Goal: Transaction & Acquisition: Book appointment/travel/reservation

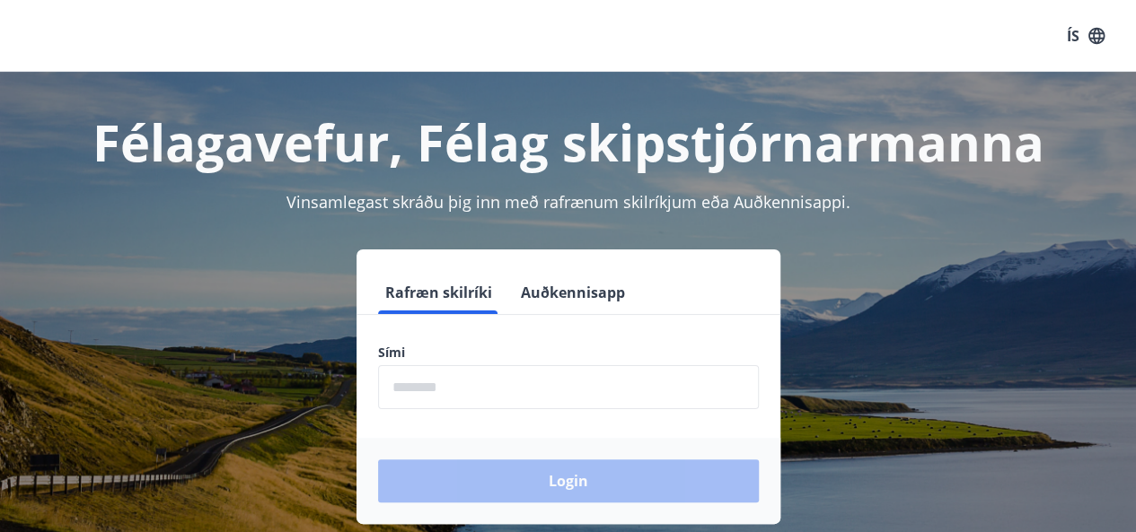
click at [476, 406] on input "phone" at bounding box center [568, 387] width 381 height 44
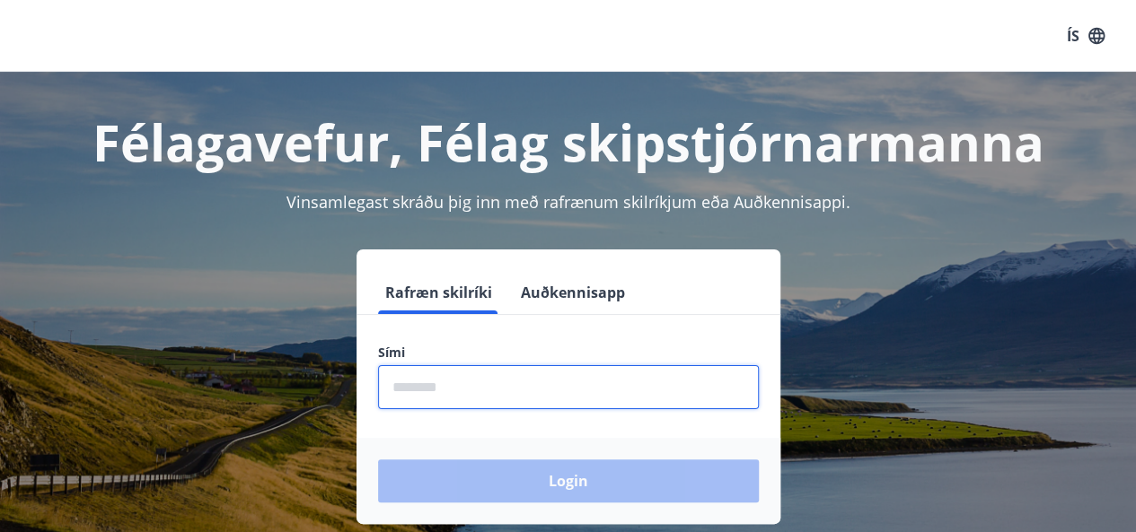
click at [508, 397] on input "phone" at bounding box center [568, 387] width 381 height 44
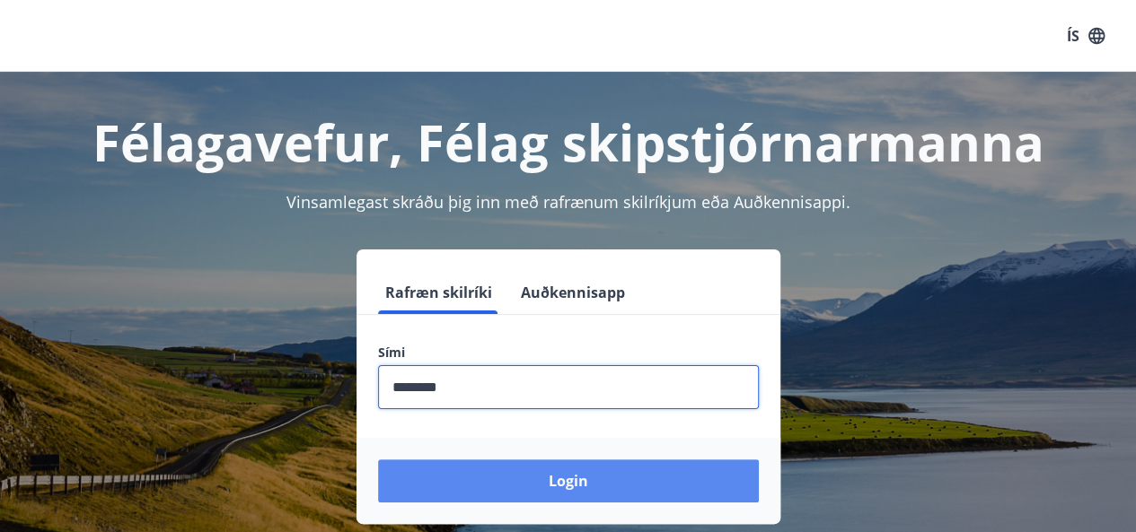
type input "********"
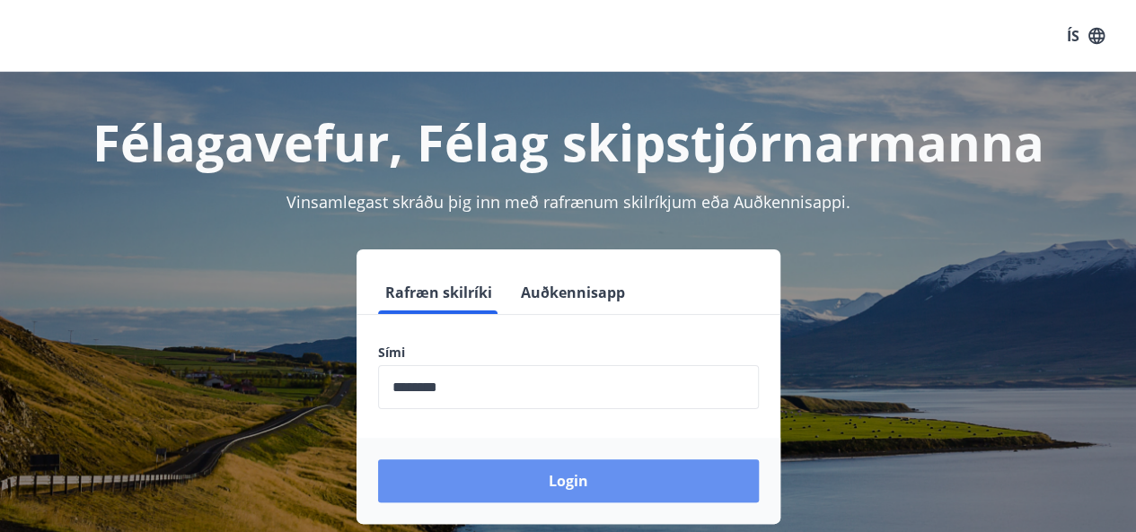
click at [587, 480] on button "Login" at bounding box center [568, 481] width 381 height 43
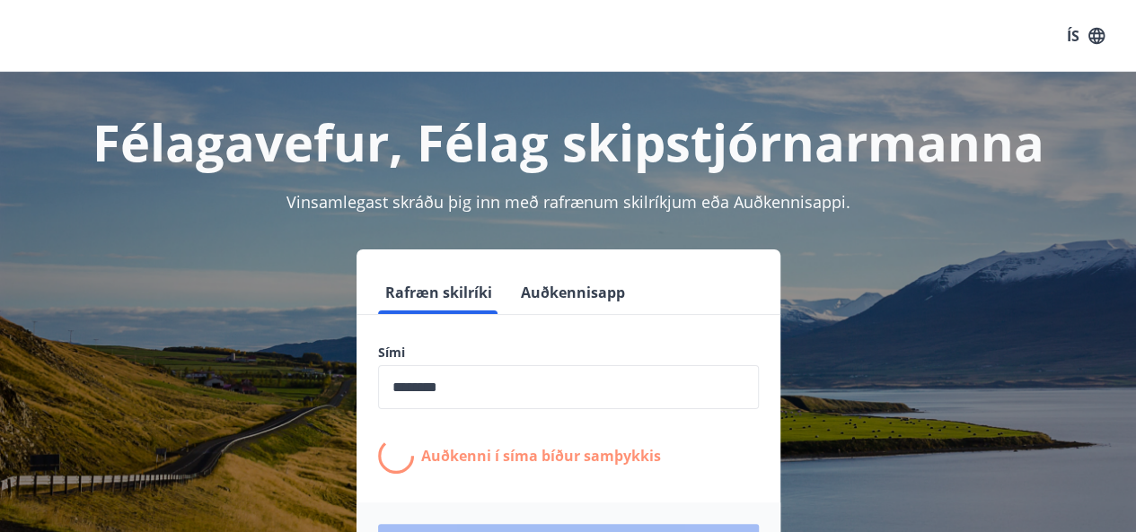
scroll to position [180, 0]
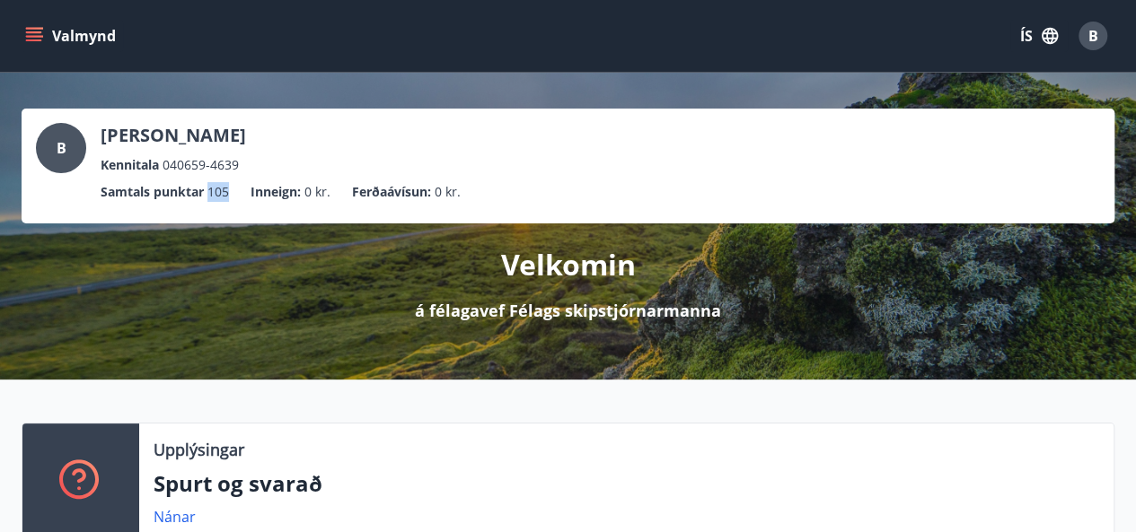
drag, startPoint x: 212, startPoint y: 194, endPoint x: 232, endPoint y: 193, distance: 20.7
click at [232, 193] on ul "Samtals punktar 105 Inneign : 0 kr. Ferðaávísun : 0 kr." at bounding box center [568, 192] width 1064 height 34
click at [241, 190] on ul "Samtals punktar 105 Inneign : 0 kr. Ferðaávísun : 0 kr." at bounding box center [568, 192] width 1064 height 34
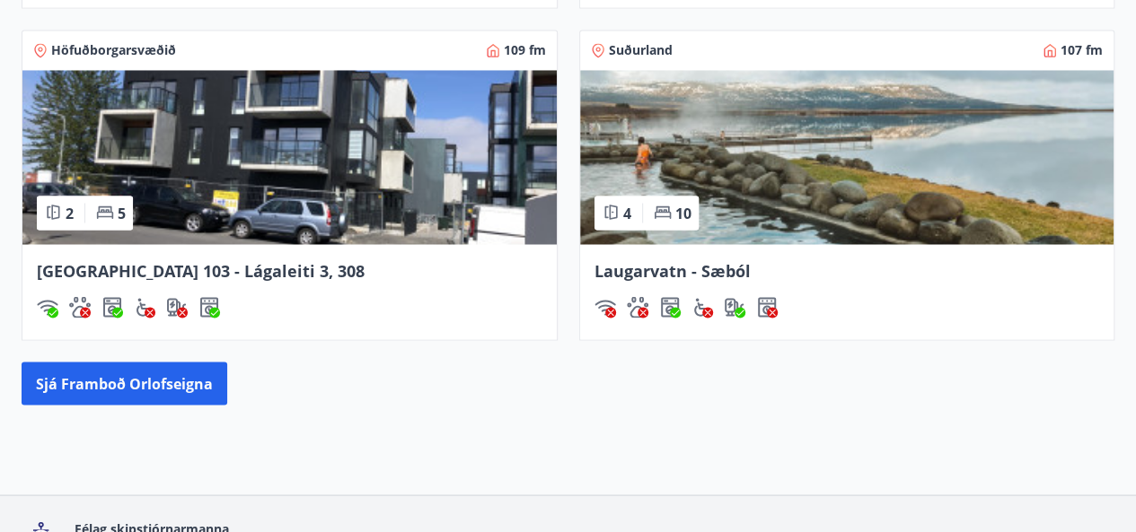
scroll to position [1526, 0]
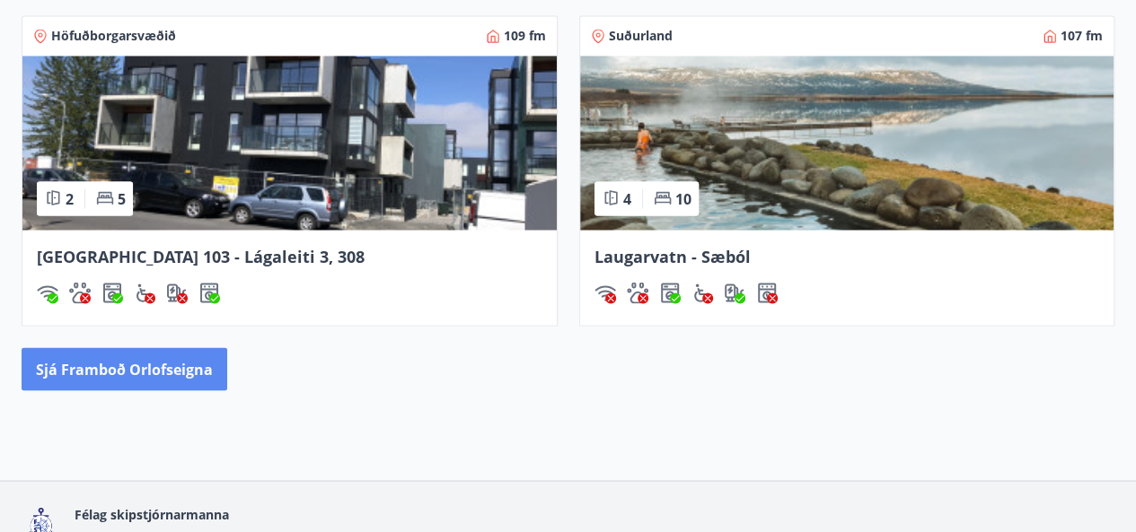
click at [87, 369] on button "Sjá framboð orlofseigna" at bounding box center [125, 368] width 206 height 43
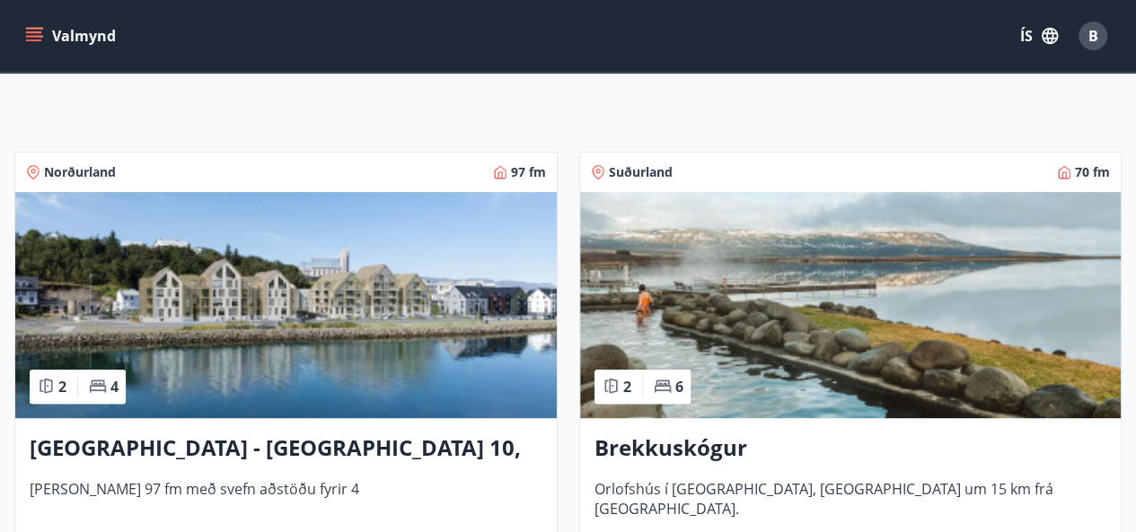
scroll to position [269, 0]
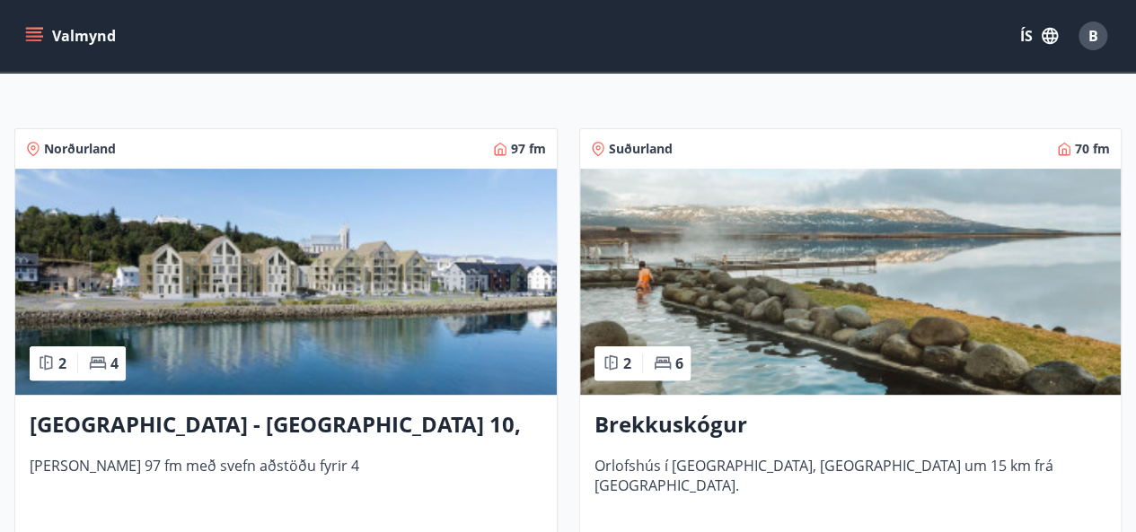
click at [678, 425] on h3 "Brekkuskógur" at bounding box center [850, 425] width 513 height 32
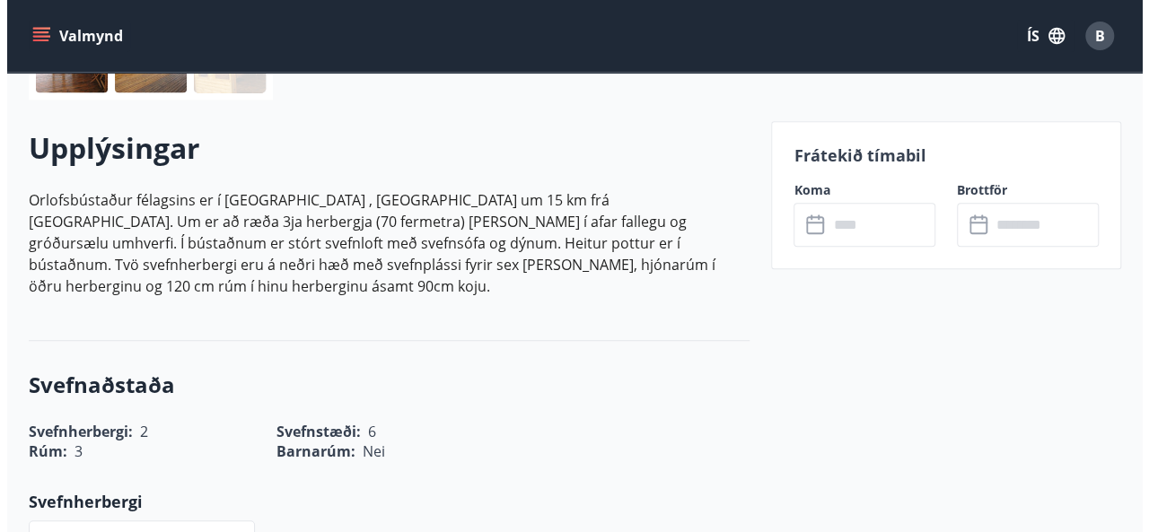
scroll to position [359, 0]
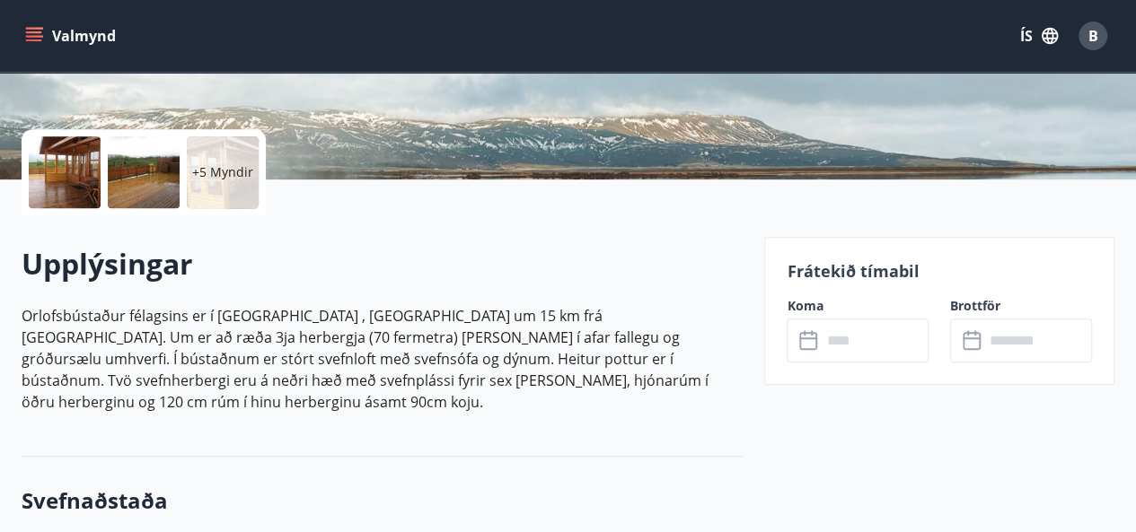
click at [75, 166] on div at bounding box center [65, 172] width 72 height 72
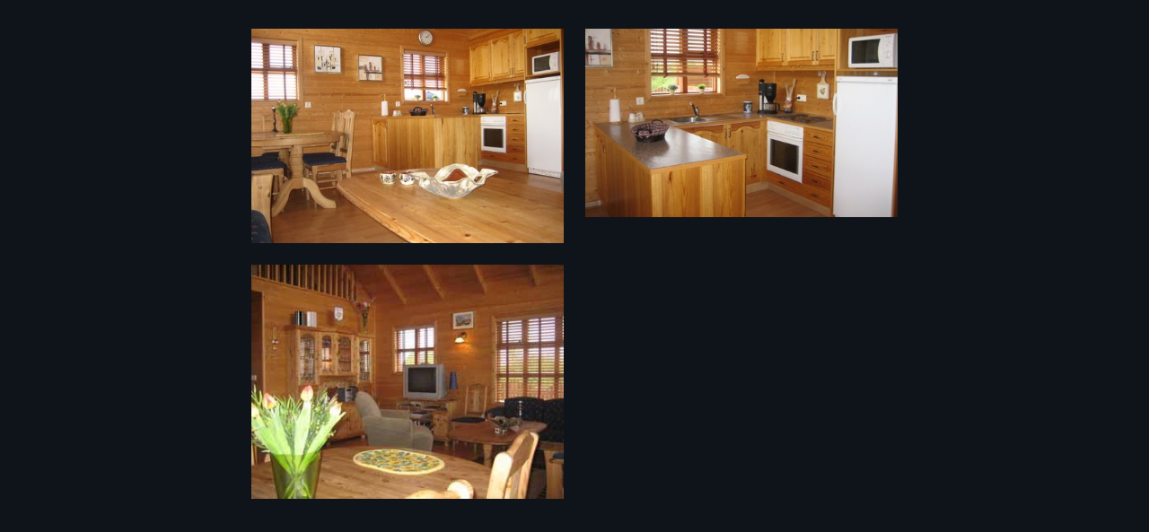
scroll to position [1115, 0]
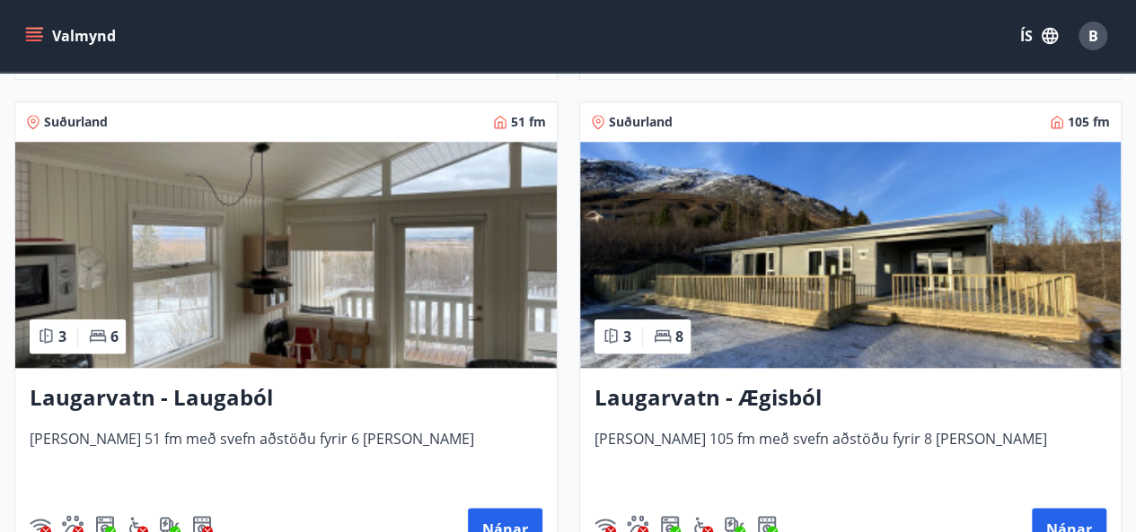
scroll to position [4189, 0]
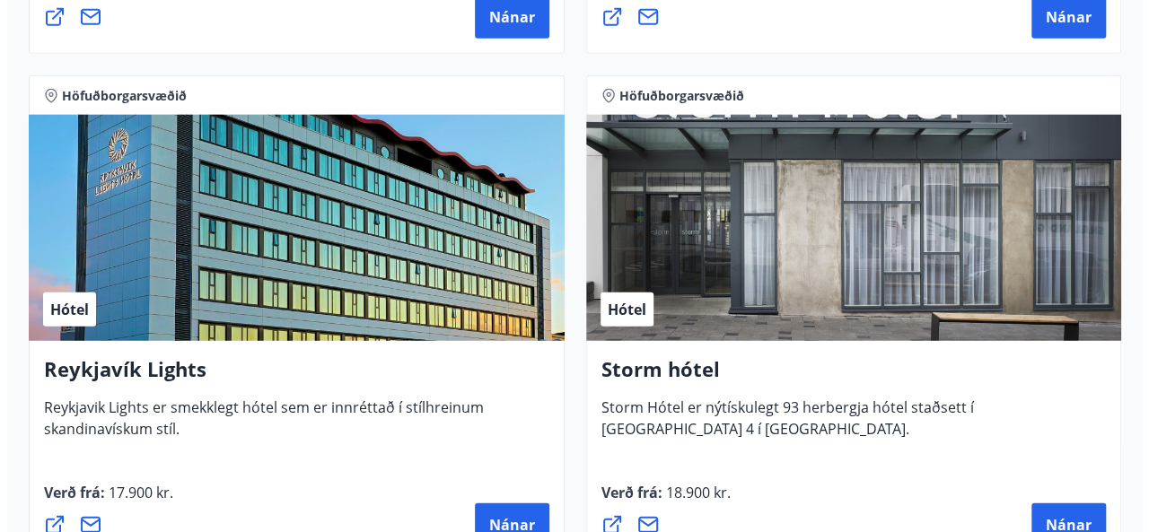
scroll to position [2334, 0]
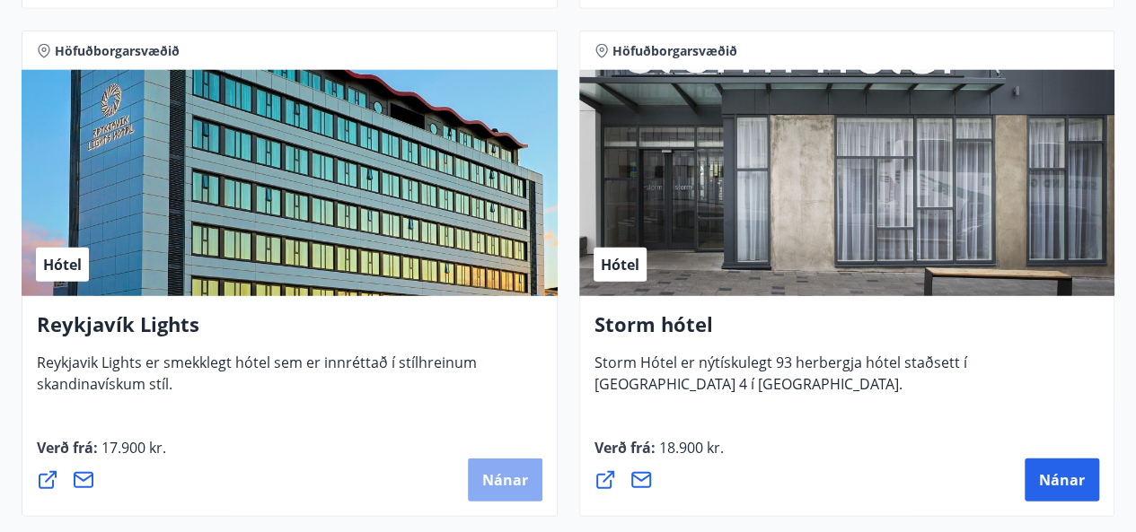
click at [496, 478] on span "Nánar" at bounding box center [505, 480] width 46 height 20
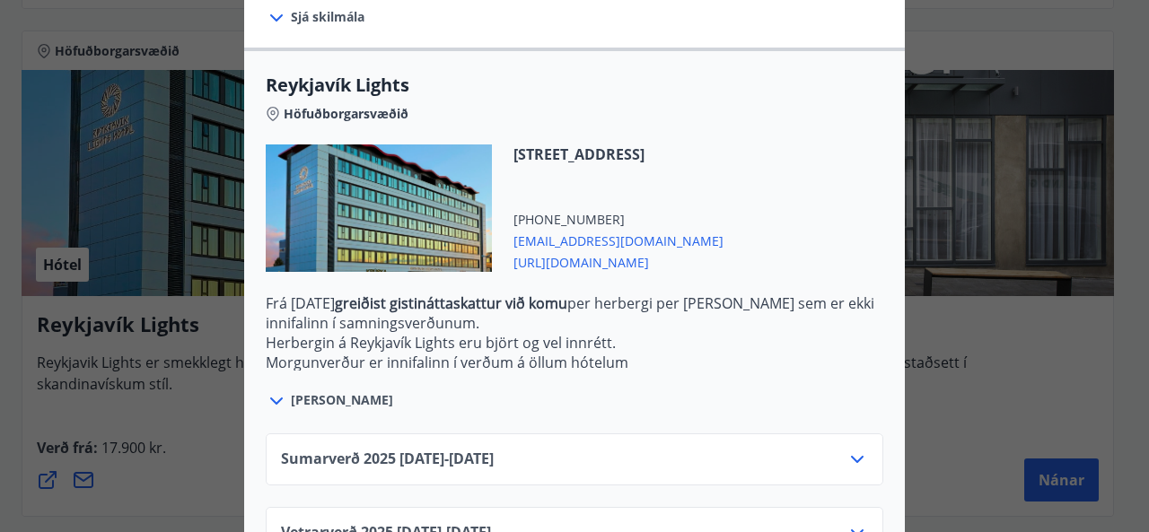
scroll to position [598, 0]
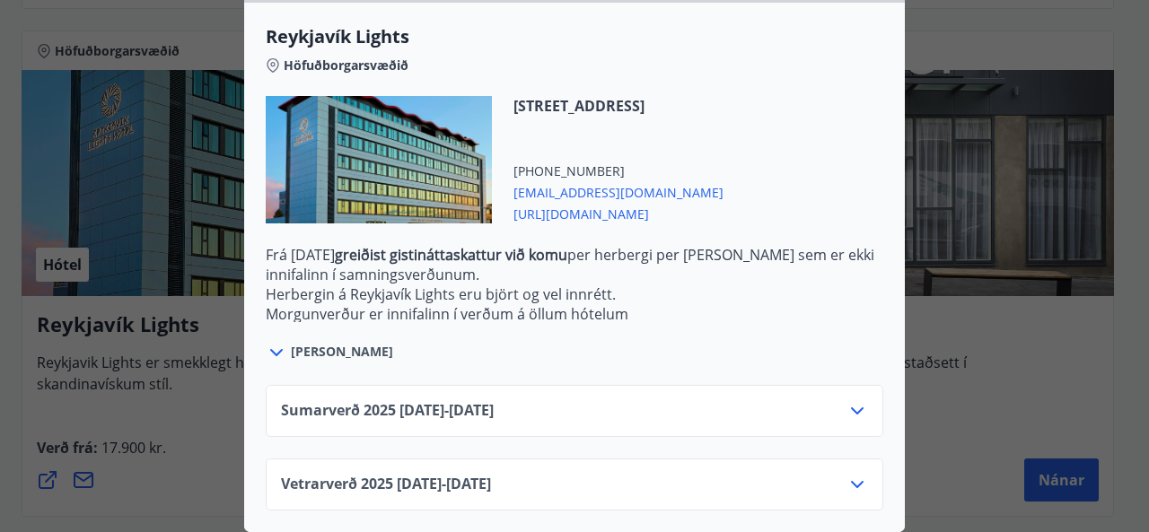
click at [857, 400] on icon at bounding box center [858, 411] width 22 height 22
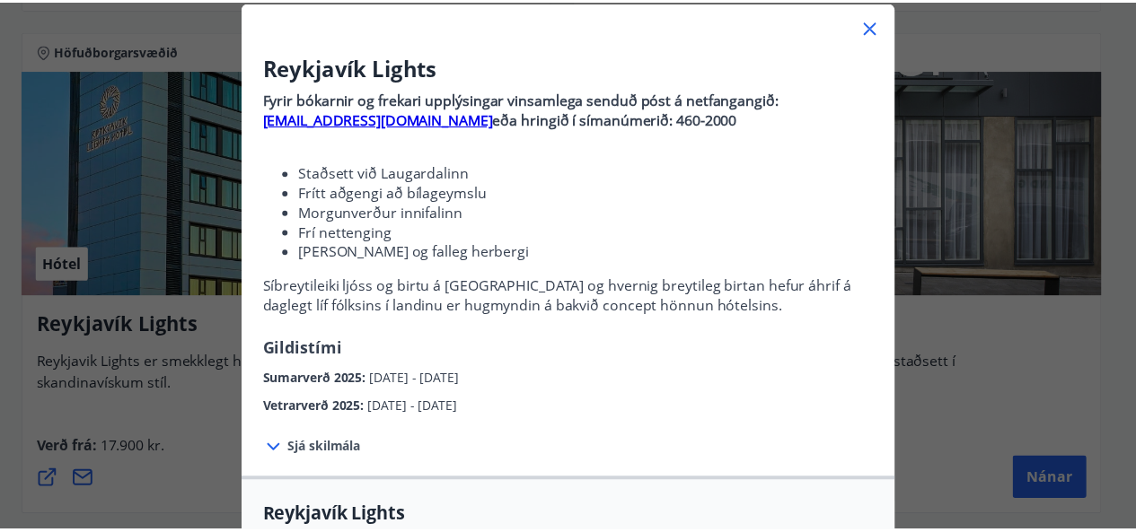
scroll to position [0, 0]
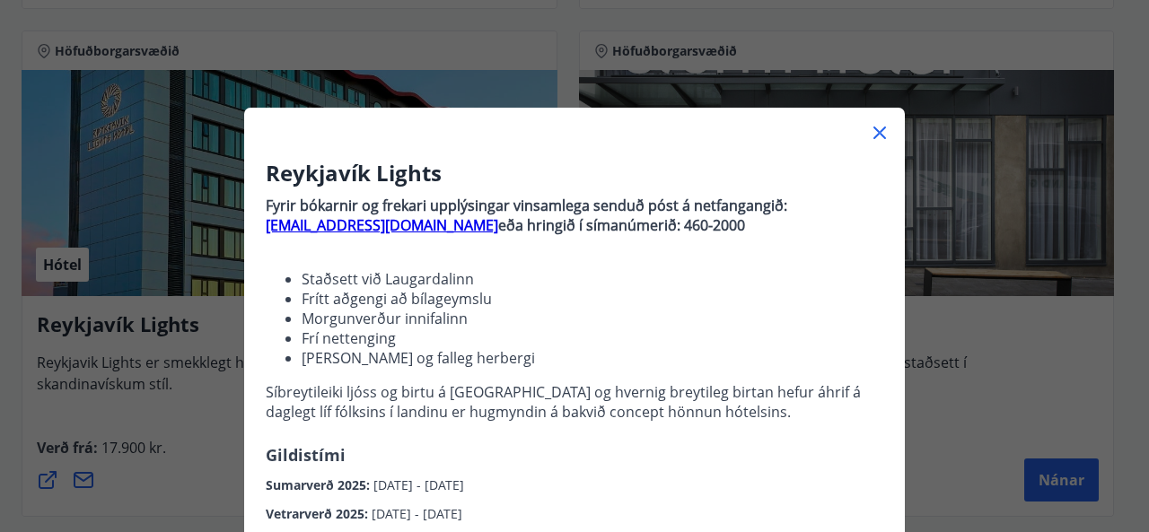
click at [876, 134] on icon at bounding box center [880, 133] width 22 height 22
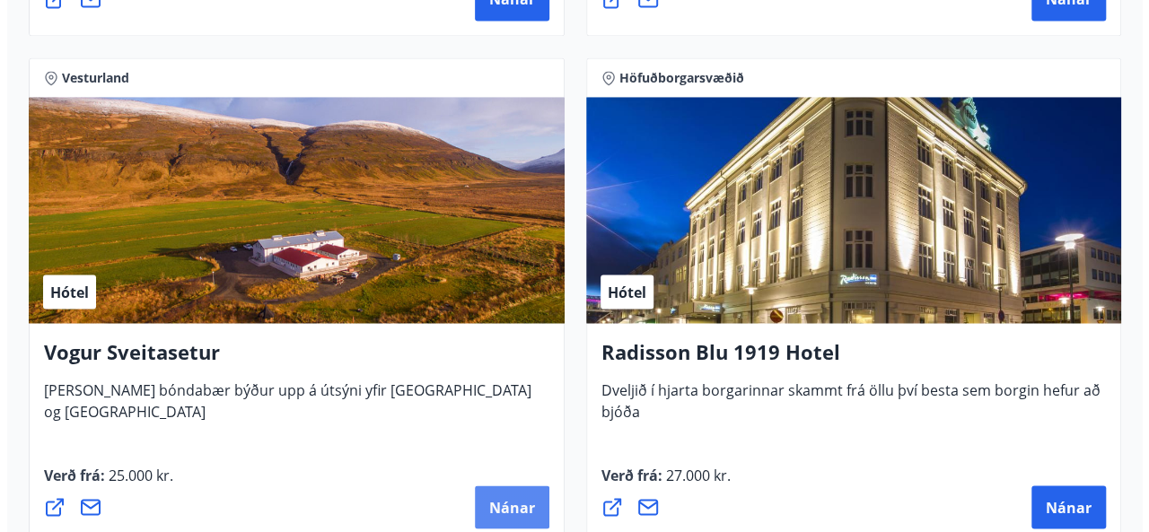
scroll to position [4937, 0]
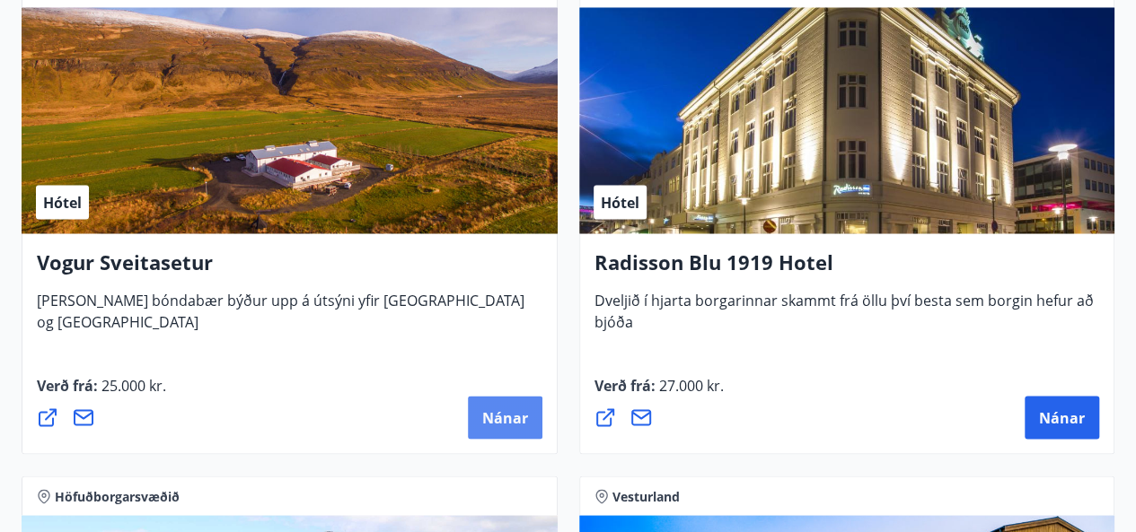
click at [505, 414] on span "Nánar" at bounding box center [505, 418] width 46 height 20
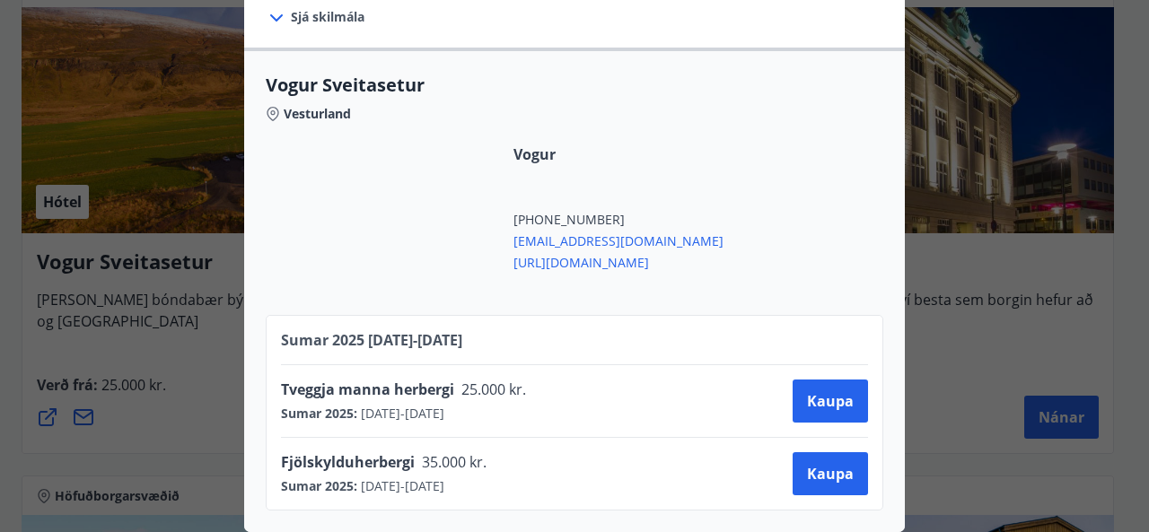
scroll to position [393, 0]
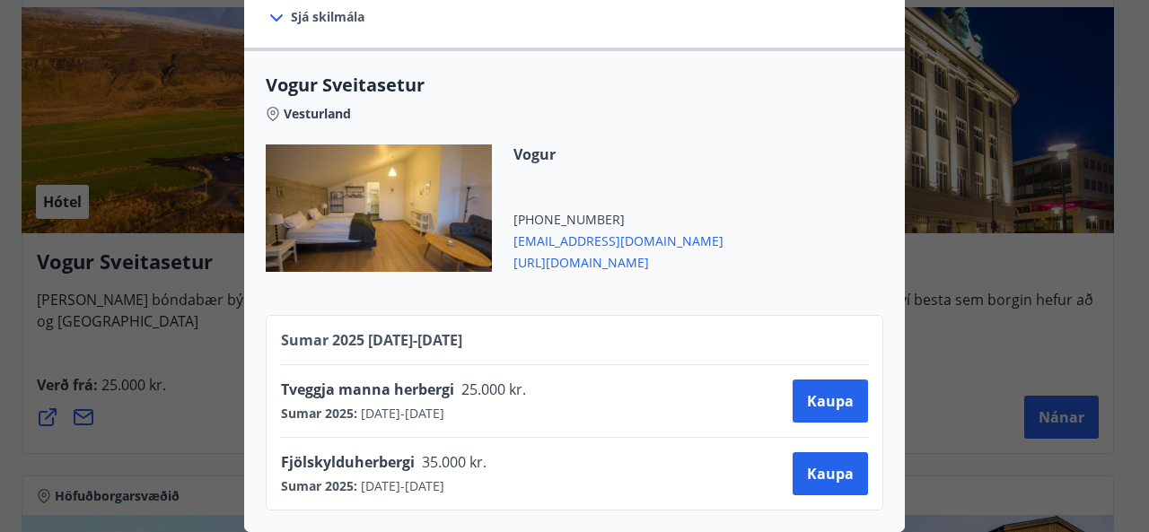
click at [565, 250] on span "http://vogur.org/" at bounding box center [618, 261] width 210 height 22
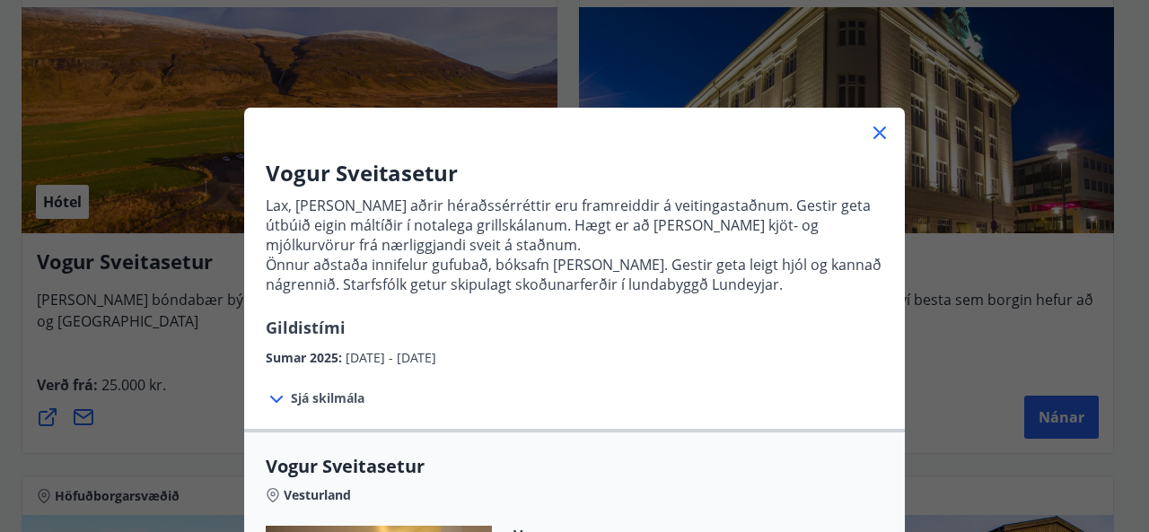
scroll to position [180, 0]
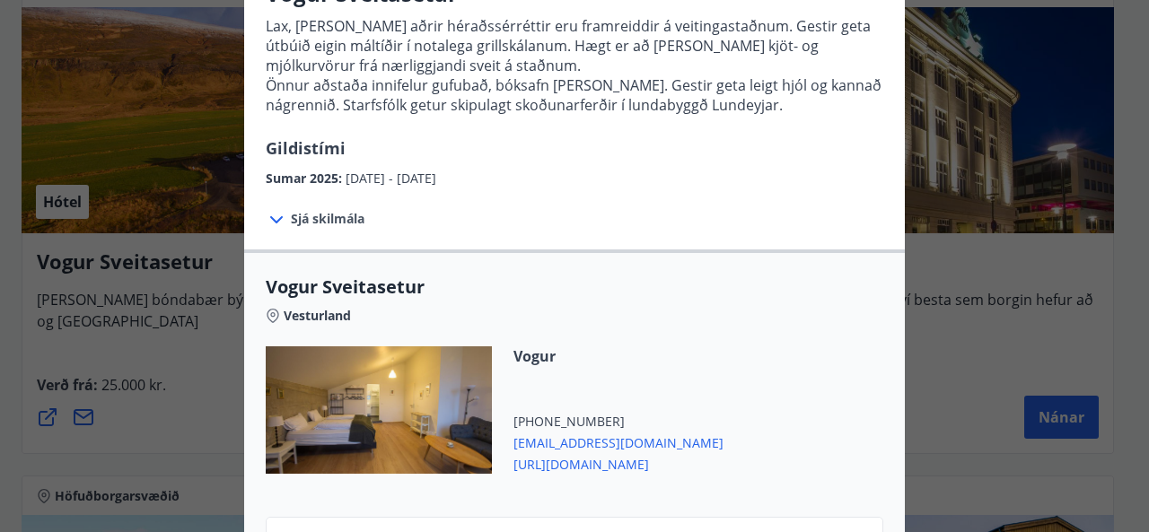
click at [266, 320] on icon at bounding box center [273, 316] width 14 height 14
click at [315, 313] on span "Vesturland" at bounding box center [317, 316] width 67 height 18
click at [338, 288] on span "Vogur Sveitasetur" at bounding box center [575, 287] width 618 height 25
click at [530, 356] on span "Vogur" at bounding box center [618, 357] width 210 height 20
click at [420, 420] on div at bounding box center [379, 410] width 226 height 127
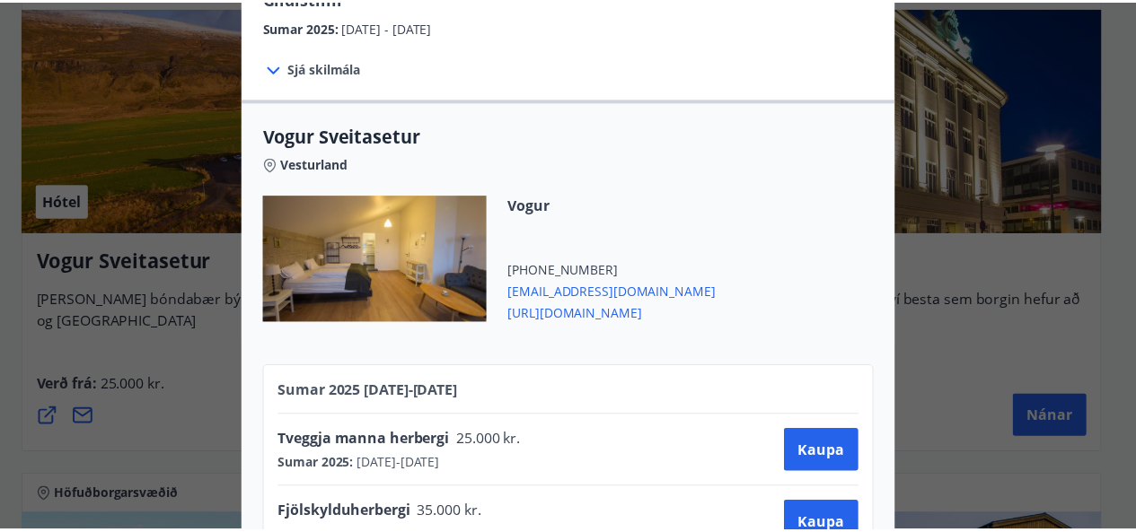
scroll to position [0, 0]
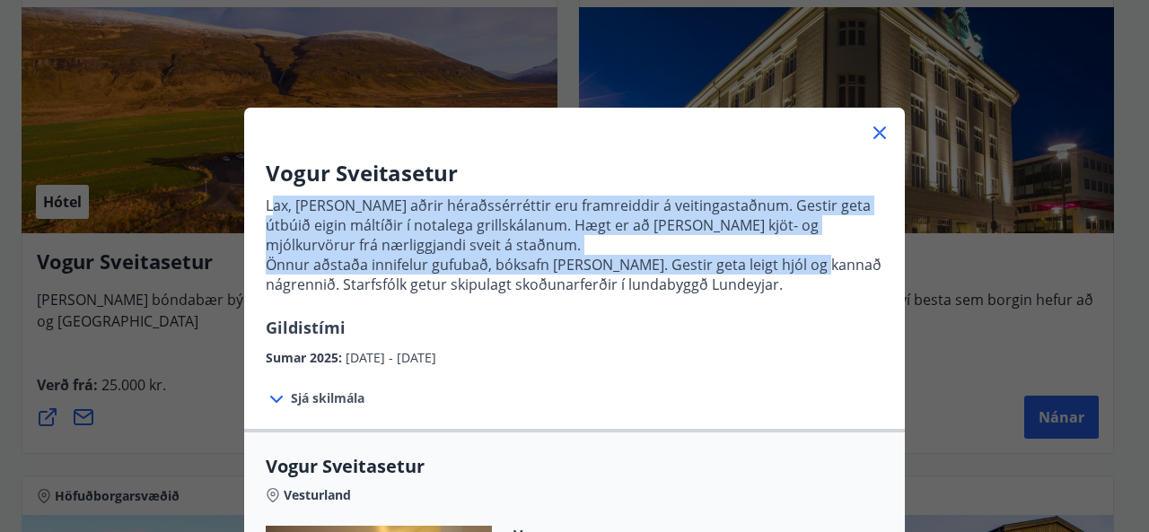
drag, startPoint x: 788, startPoint y: 270, endPoint x: 262, endPoint y: 207, distance: 529.8
click at [266, 207] on p "Lax, lamb og aðrir héraðssérréttir eru framreiddir á veitingastaðnum. Gestir ge…" at bounding box center [575, 252] width 618 height 127
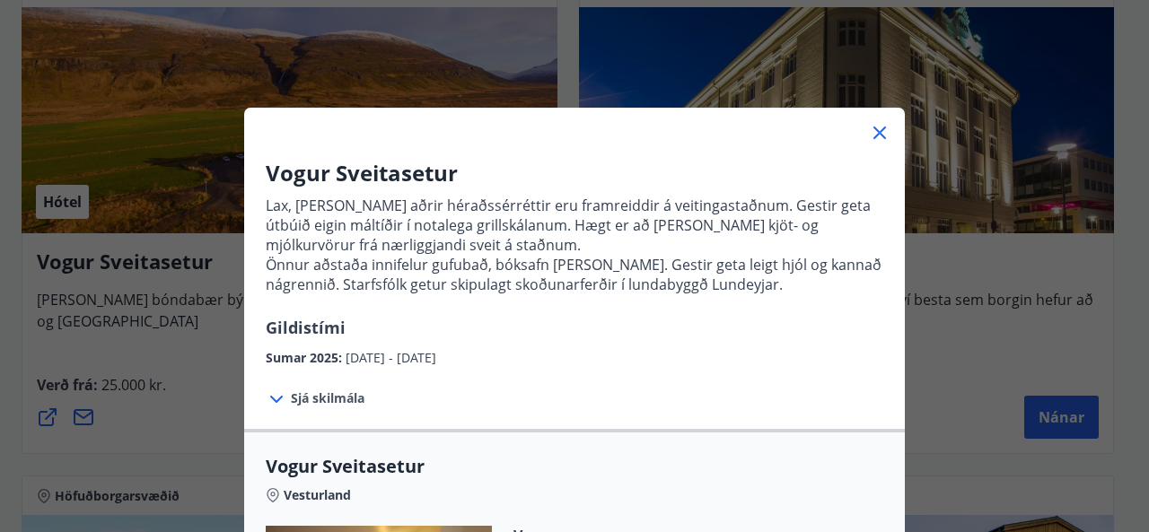
click at [605, 186] on h3 "Vogur Sveitasetur" at bounding box center [575, 173] width 618 height 31
drag, startPoint x: 874, startPoint y: 130, endPoint x: 829, endPoint y: 144, distance: 47.7
click at [873, 130] on icon at bounding box center [879, 133] width 13 height 13
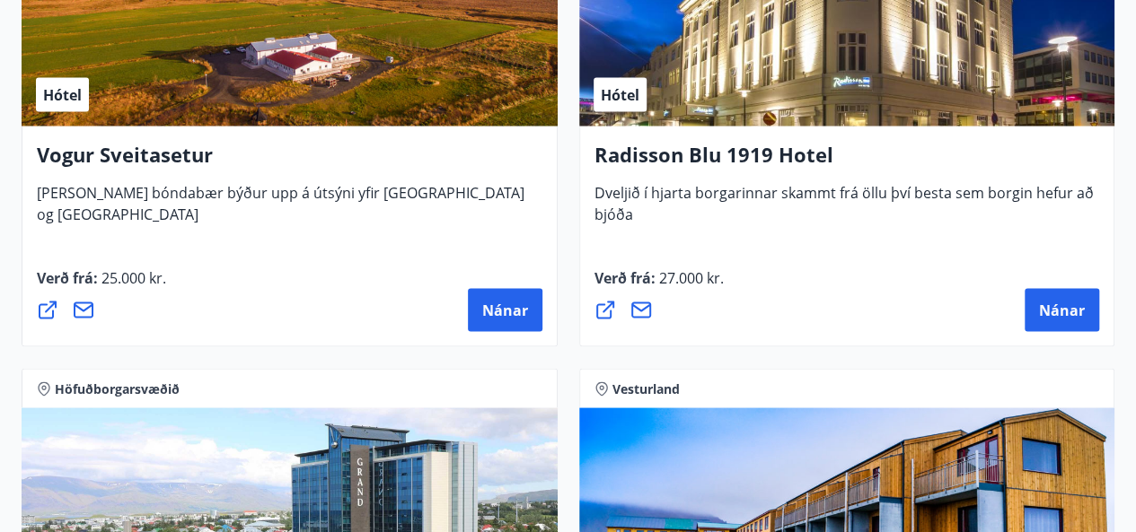
scroll to position [4847, 0]
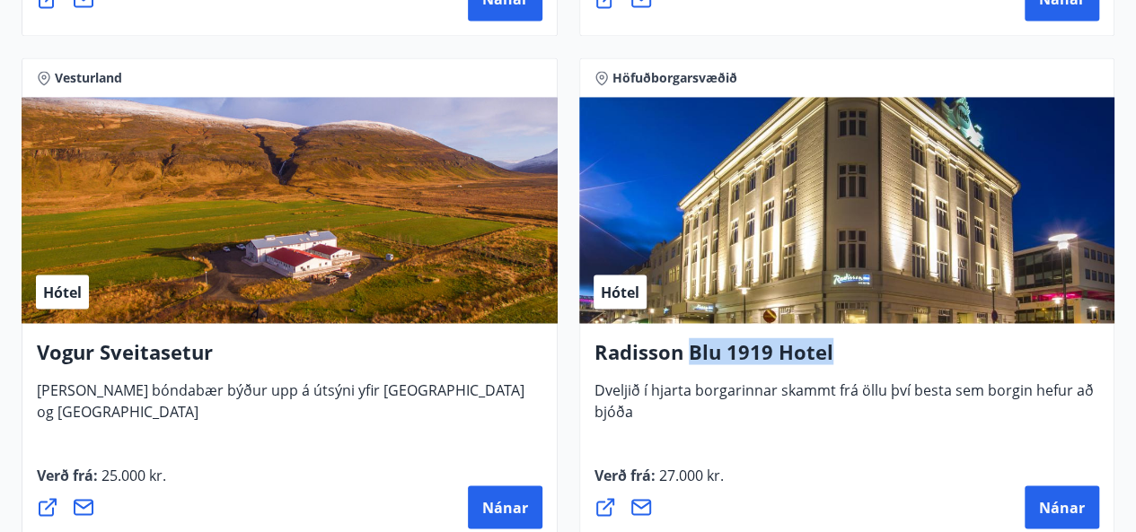
drag, startPoint x: 695, startPoint y: 349, endPoint x: 835, endPoint y: 346, distance: 140.1
click at [835, 346] on h4 "Radisson Blu 1919 Hotel" at bounding box center [846, 358] width 505 height 41
click at [733, 391] on span "Dveljið í hjarta borgarinnar skammt frá öllu því besta sem borgin hefur að bjóða" at bounding box center [843, 408] width 499 height 56
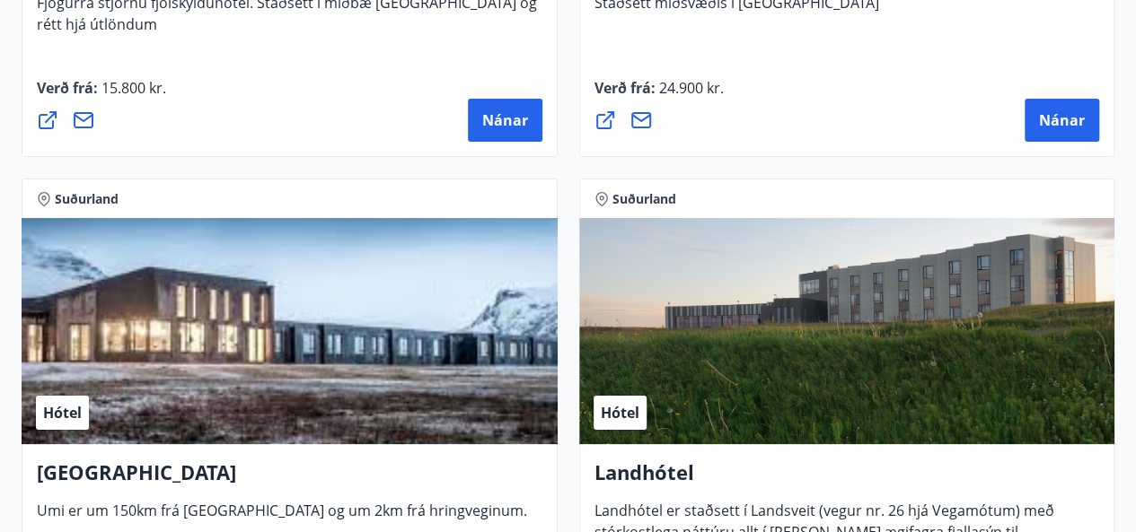
scroll to position [6822, 0]
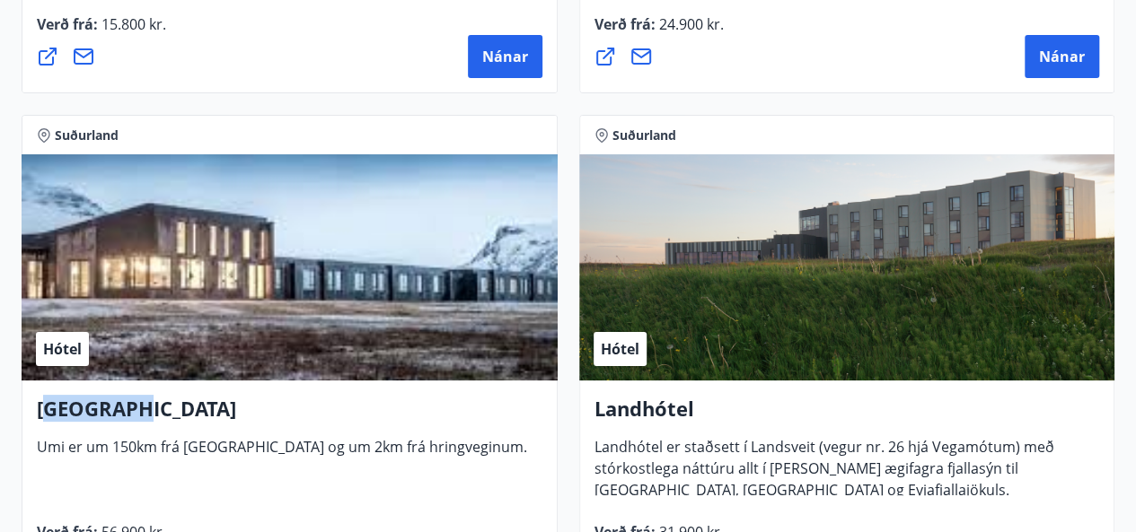
drag, startPoint x: 47, startPoint y: 402, endPoint x: 138, endPoint y: 398, distance: 91.7
click at [138, 398] on h4 "UMI Hotel" at bounding box center [289, 415] width 505 height 41
click at [177, 411] on h4 "UMI Hotel" at bounding box center [289, 415] width 505 height 41
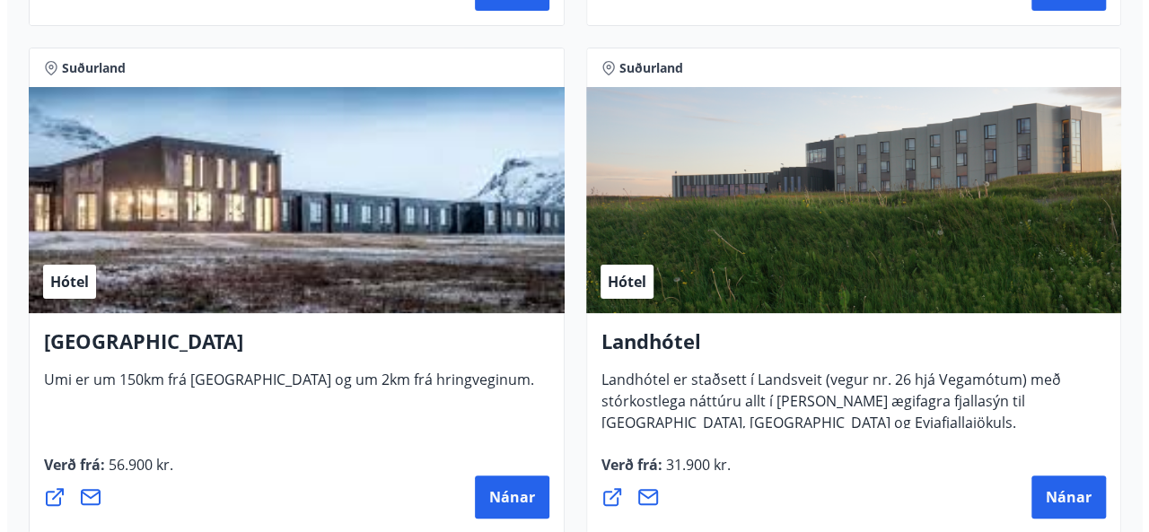
scroll to position [6912, 0]
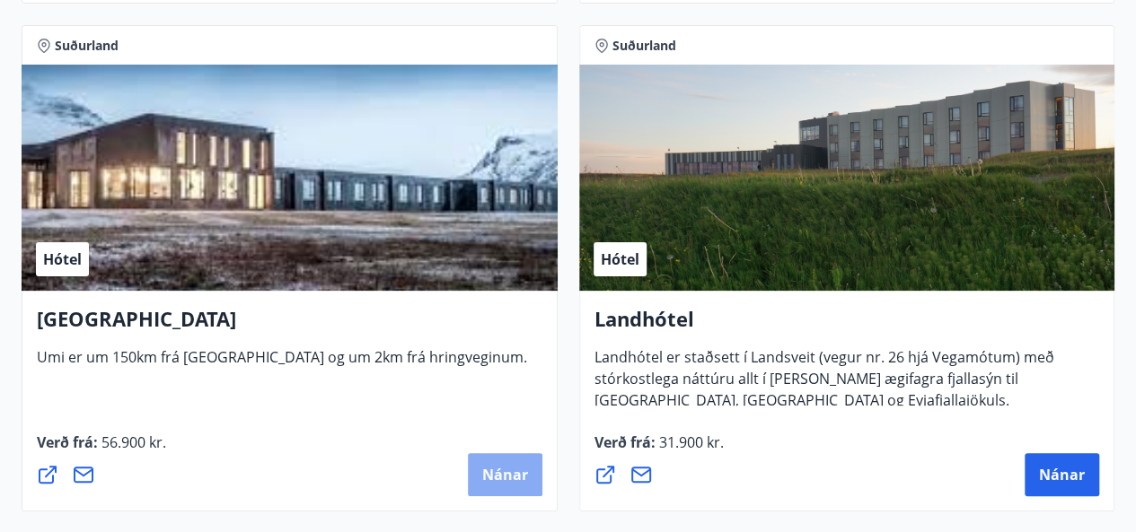
click at [499, 473] on span "Nánar" at bounding box center [505, 475] width 46 height 20
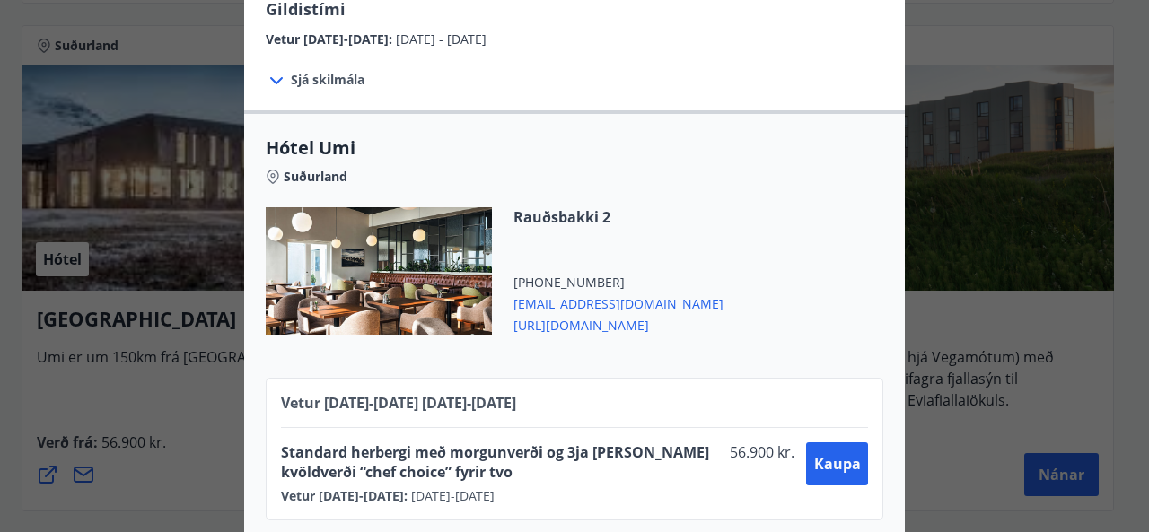
scroll to position [282, 0]
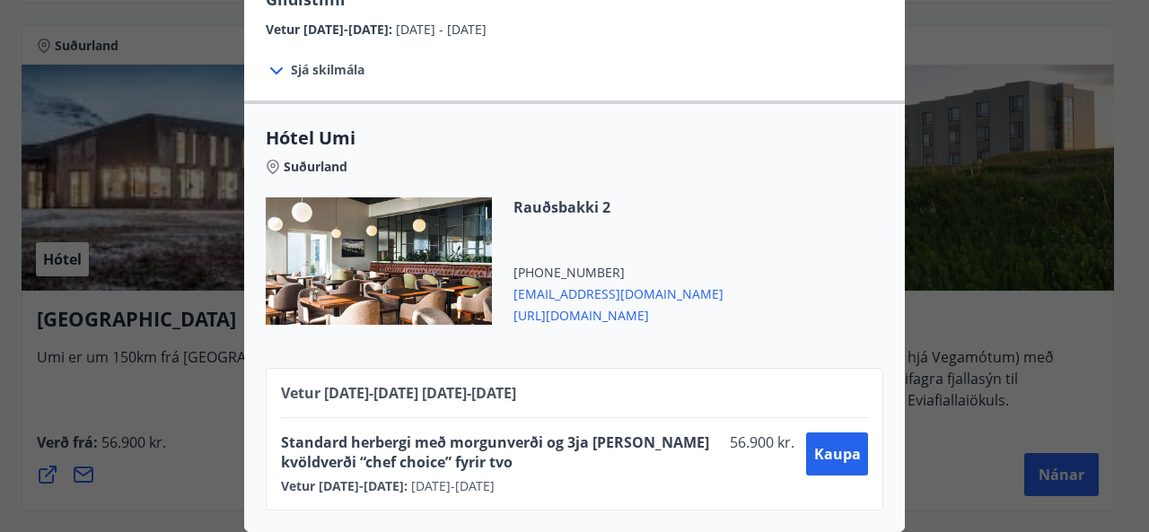
click at [573, 303] on span "https://hotelumi.is/" at bounding box center [618, 314] width 210 height 22
drag, startPoint x: 800, startPoint y: 101, endPoint x: 803, endPoint y: 124, distance: 22.7
click at [800, 101] on div "Hótel Umi Suðurland Rauðsbakki 2 +354 5814001 umi@umihotels.is https://hotelumi…" at bounding box center [574, 317] width 661 height 432
click at [1000, 346] on div "UMI Hotel Á hótelinu er glæsilegur veitingastaður með útsýni til Vestmannaeyja.…" at bounding box center [574, 266] width 1149 height 532
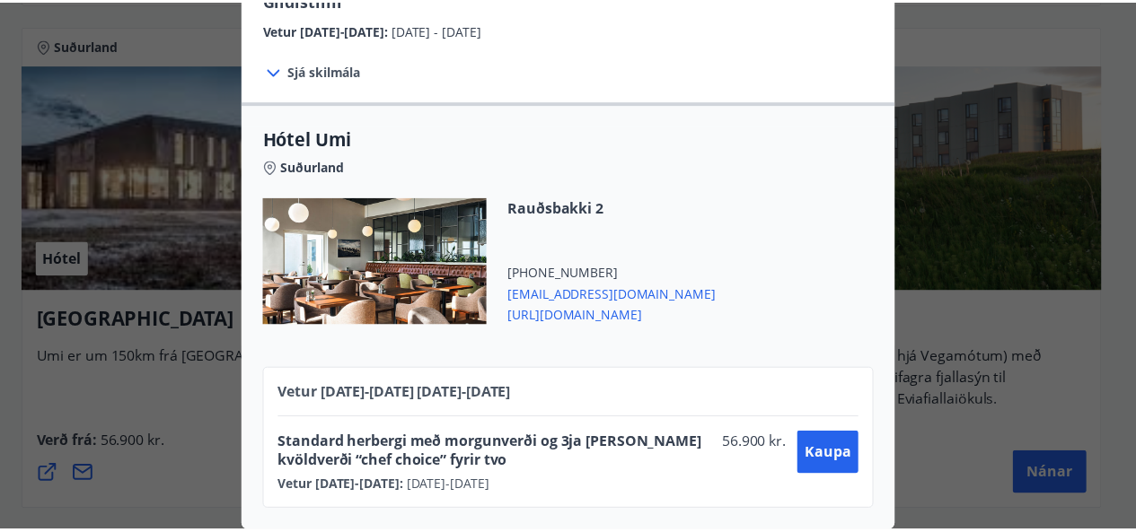
scroll to position [0, 0]
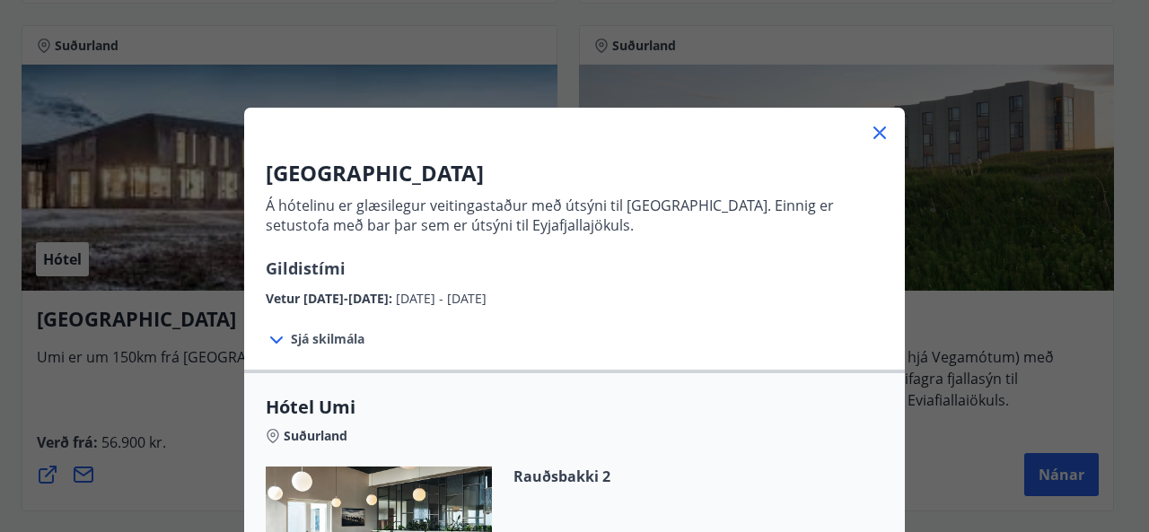
click at [878, 139] on icon at bounding box center [880, 133] width 22 height 22
